Goal: Information Seeking & Learning: Understand process/instructions

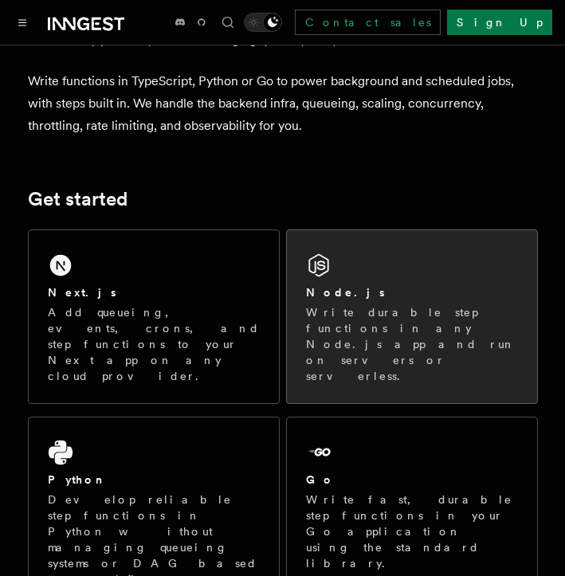
scroll to position [124, 0]
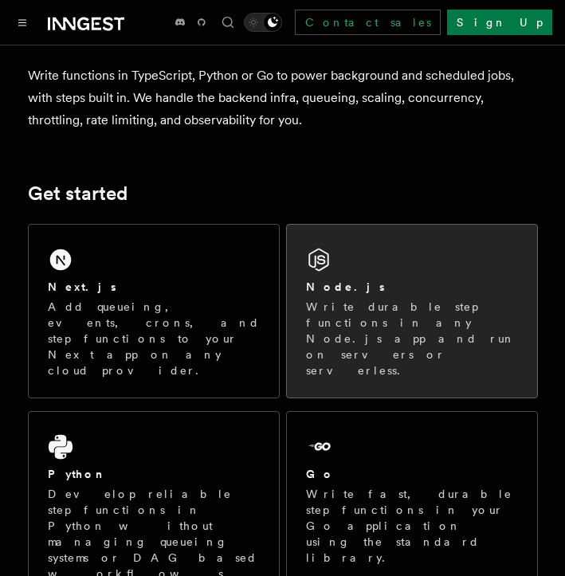
click at [342, 317] on p "Write durable step functions in any Node.js app and run on servers or serverles…" at bounding box center [412, 339] width 212 height 80
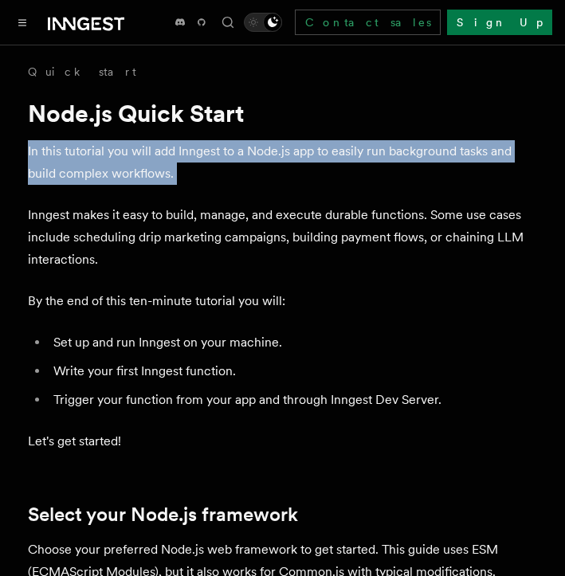
drag, startPoint x: 25, startPoint y: 144, endPoint x: 265, endPoint y: 186, distance: 243.5
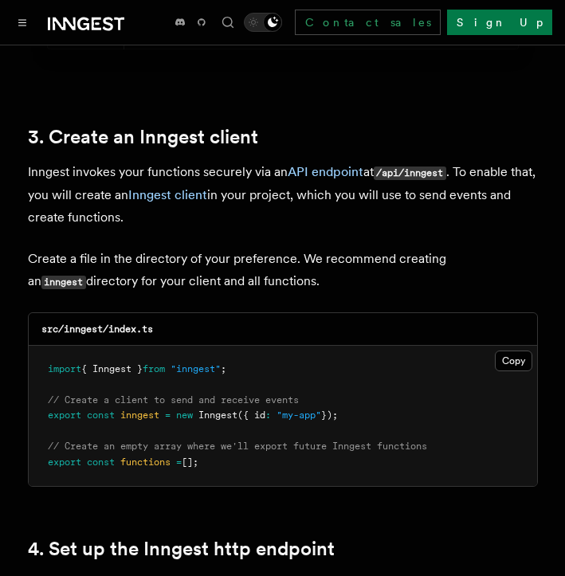
scroll to position [1976, 0]
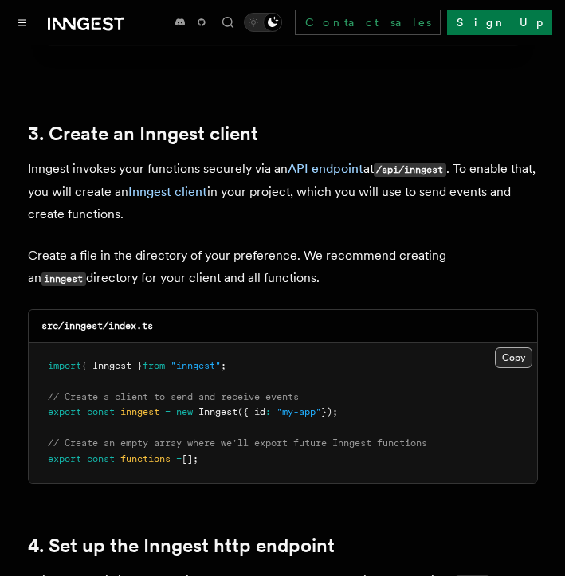
click at [507, 348] on button "Copy Copied" at bounding box center [513, 358] width 37 height 21
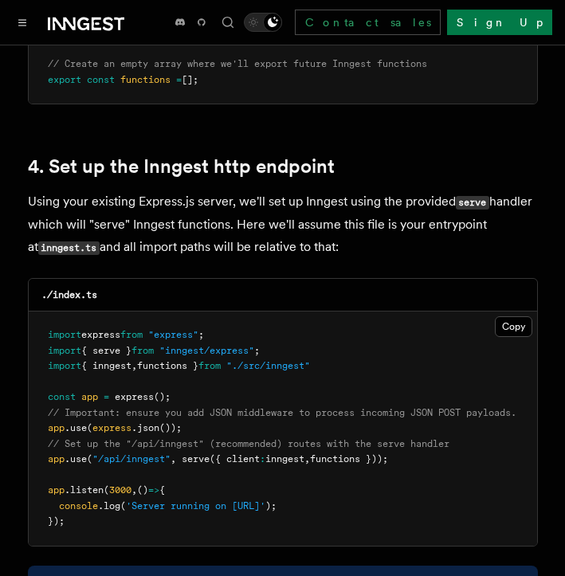
scroll to position [2393, 0]
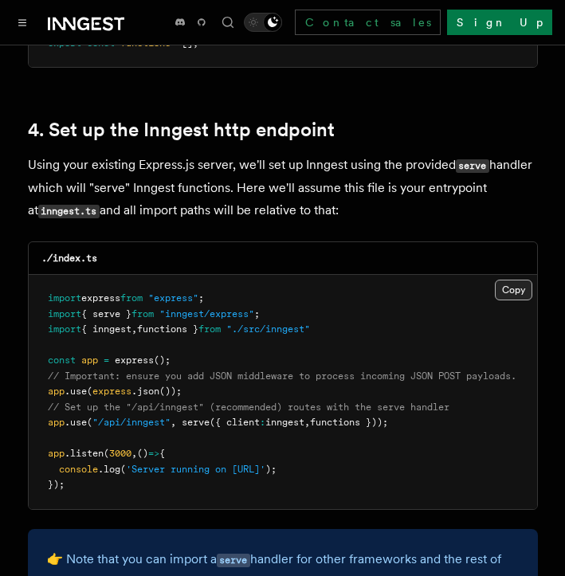
click at [502, 280] on button "Copy Copied" at bounding box center [513, 290] width 37 height 21
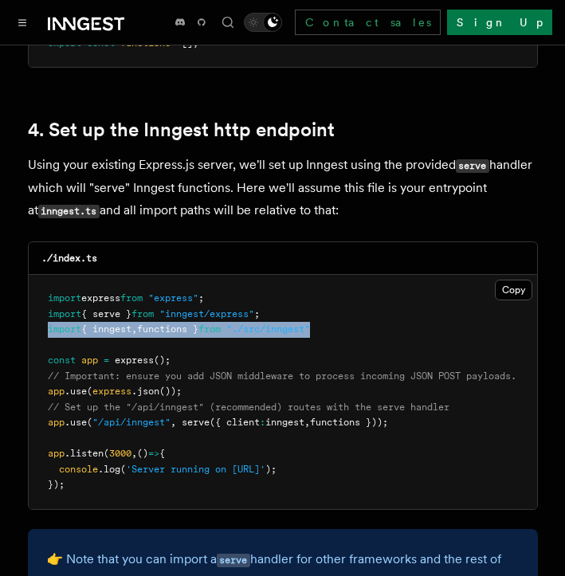
drag, startPoint x: 49, startPoint y: 309, endPoint x: 351, endPoint y: 307, distance: 302.2
click at [351, 307] on pre "import express from "express" ; import { serve } from "inngest/express" ; impor…" at bounding box center [283, 392] width 509 height 234
click at [403, 301] on pre "import express from "express" ; import { serve } from "inngest/express" ; impor…" at bounding box center [283, 392] width 509 height 234
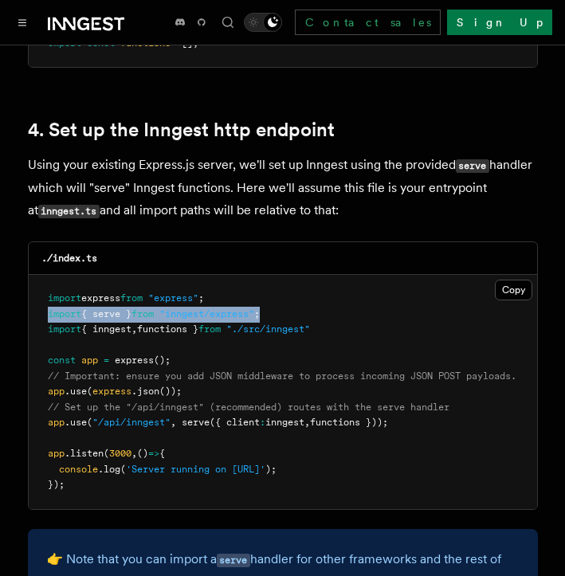
drag, startPoint x: 403, startPoint y: 301, endPoint x: 33, endPoint y: 290, distance: 370.1
click at [33, 290] on pre "import express from "express" ; import { serve } from "inngest/express" ; impor…" at bounding box center [283, 392] width 509 height 234
click at [224, 332] on pre "import express from "express" ; import { serve } from "inngest/express" ; impor…" at bounding box center [283, 392] width 509 height 234
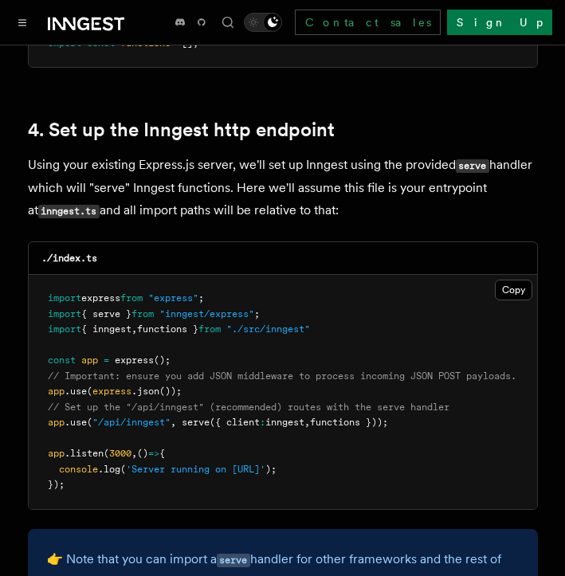
click at [356, 311] on pre "import express from "express" ; import { serve } from "inngest/express" ; impor…" at bounding box center [283, 392] width 509 height 234
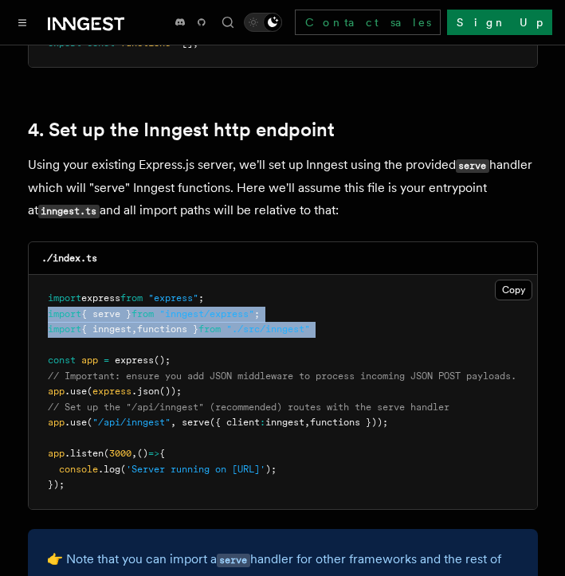
copy code "import { serve } from "inngest/express" ; import { inngest , functions } from "…"
drag, startPoint x: 356, startPoint y: 311, endPoint x: 49, endPoint y: 298, distance: 307.2
click at [49, 298] on pre "import express from "express" ; import { serve } from "inngest/express" ; impor…" at bounding box center [283, 392] width 509 height 234
click at [340, 364] on pre "import express from "express" ; import { serve } from "inngest/express" ; impor…" at bounding box center [283, 392] width 509 height 234
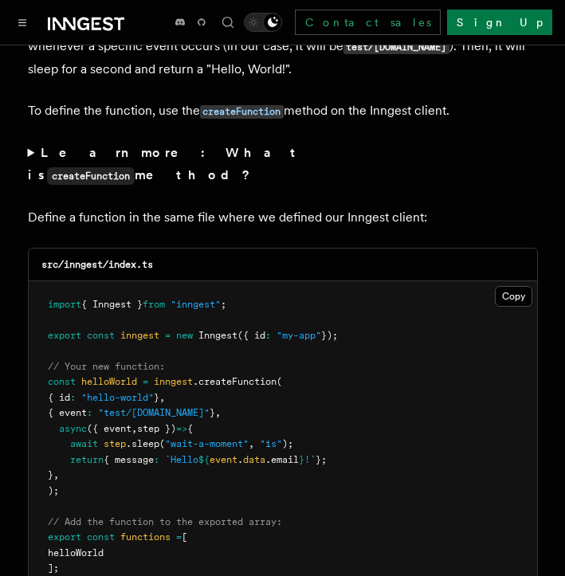
scroll to position [3133, 0]
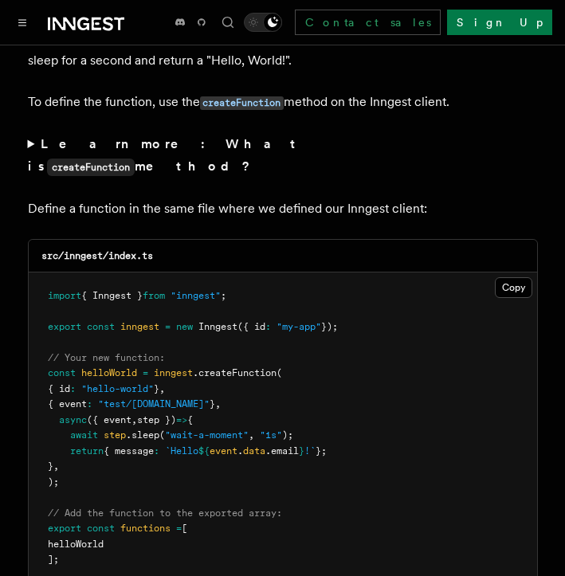
click at [75, 450] on pre "import { Inngest } from "inngest" ; export const inngest = new Inngest ({ id : …" at bounding box center [283, 429] width 509 height 312
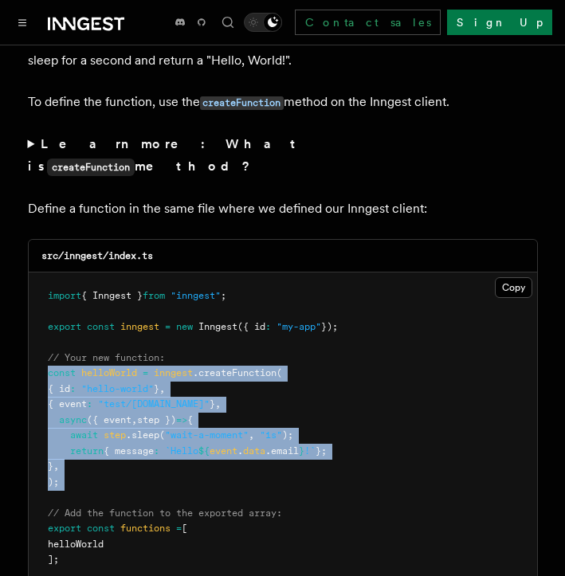
copy code "const helloWorld = inngest .createFunction ( { id : "hello-world" } , { event :…"
drag, startPoint x: 75, startPoint y: 450, endPoint x: 28, endPoint y: 340, distance: 120.4
click at [29, 340] on pre "import { Inngest } from "inngest" ; export const inngest = new Inngest ({ id : …" at bounding box center [283, 429] width 509 height 312
